Goal: Information Seeking & Learning: Learn about a topic

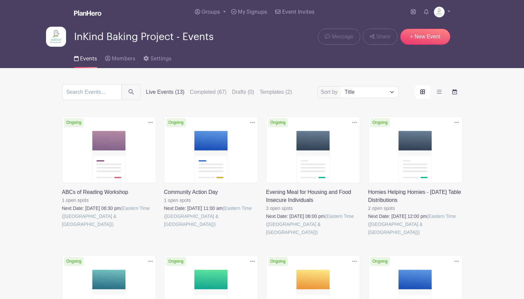
click at [450, 95] on label "order and view" at bounding box center [454, 91] width 15 height 13
click at [0, 0] on input "order and view" at bounding box center [0, 0] width 0 height 0
click at [451, 95] on label "order and view" at bounding box center [454, 91] width 15 height 13
click at [0, 0] on input "order and view" at bounding box center [0, 0] width 0 height 0
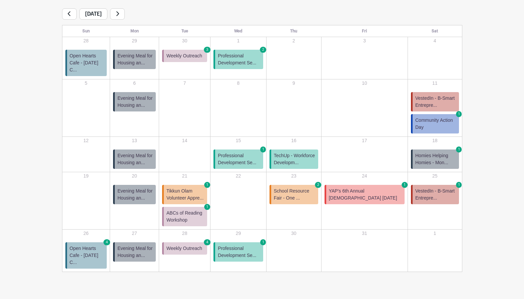
scroll to position [109, 0]
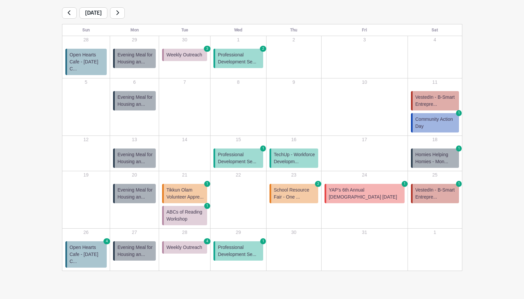
click at [194, 187] on span "Tikkun Olam Volunteer Appre..." at bounding box center [185, 193] width 38 height 14
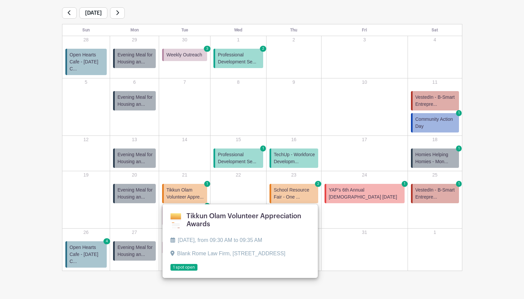
click at [170, 271] on link at bounding box center [170, 271] width 0 height 0
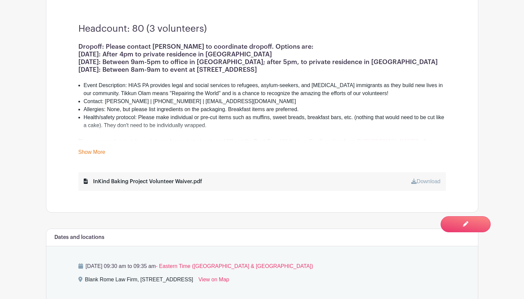
scroll to position [51, 0]
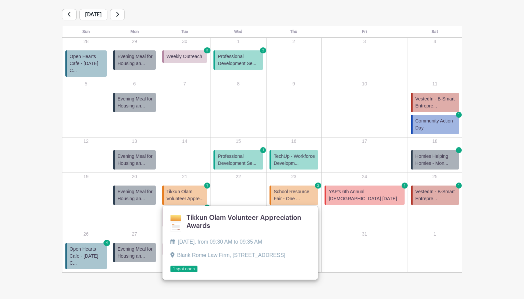
scroll to position [109, 0]
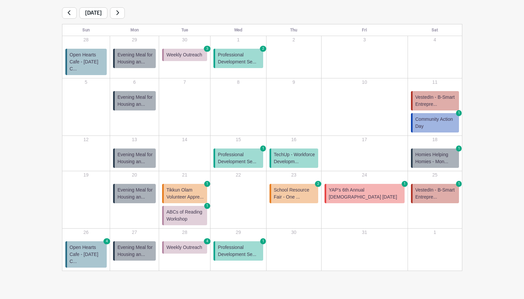
click at [197, 209] on span "ABCs of Reading Workshop" at bounding box center [185, 215] width 38 height 14
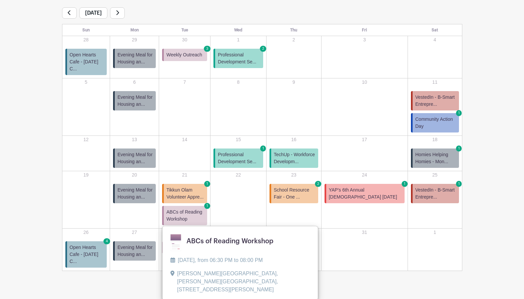
click at [474, 217] on turbo-frame "Sort by Title Recently modified Newest Upcoming dates Live Events (12) Complete…" at bounding box center [262, 122] width 432 height 295
